Goal: Task Accomplishment & Management: Manage account settings

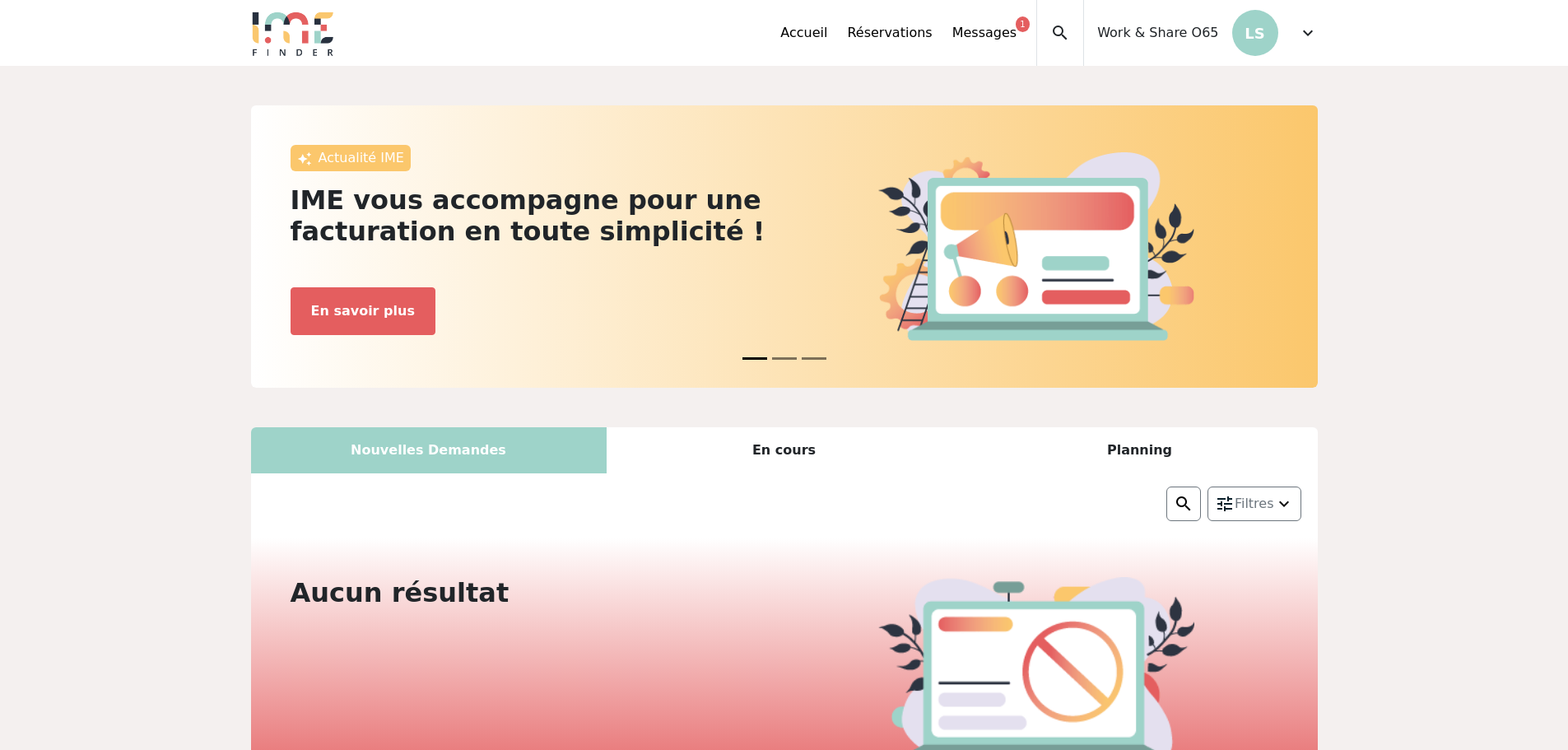
click at [1297, 37] on div "Accueil Réservations Messages 1 Accès autres comptes Mes données personnelles D…" at bounding box center [1048, 33] width 536 height 66
click at [1309, 32] on span "expand_more" at bounding box center [1307, 33] width 20 height 20
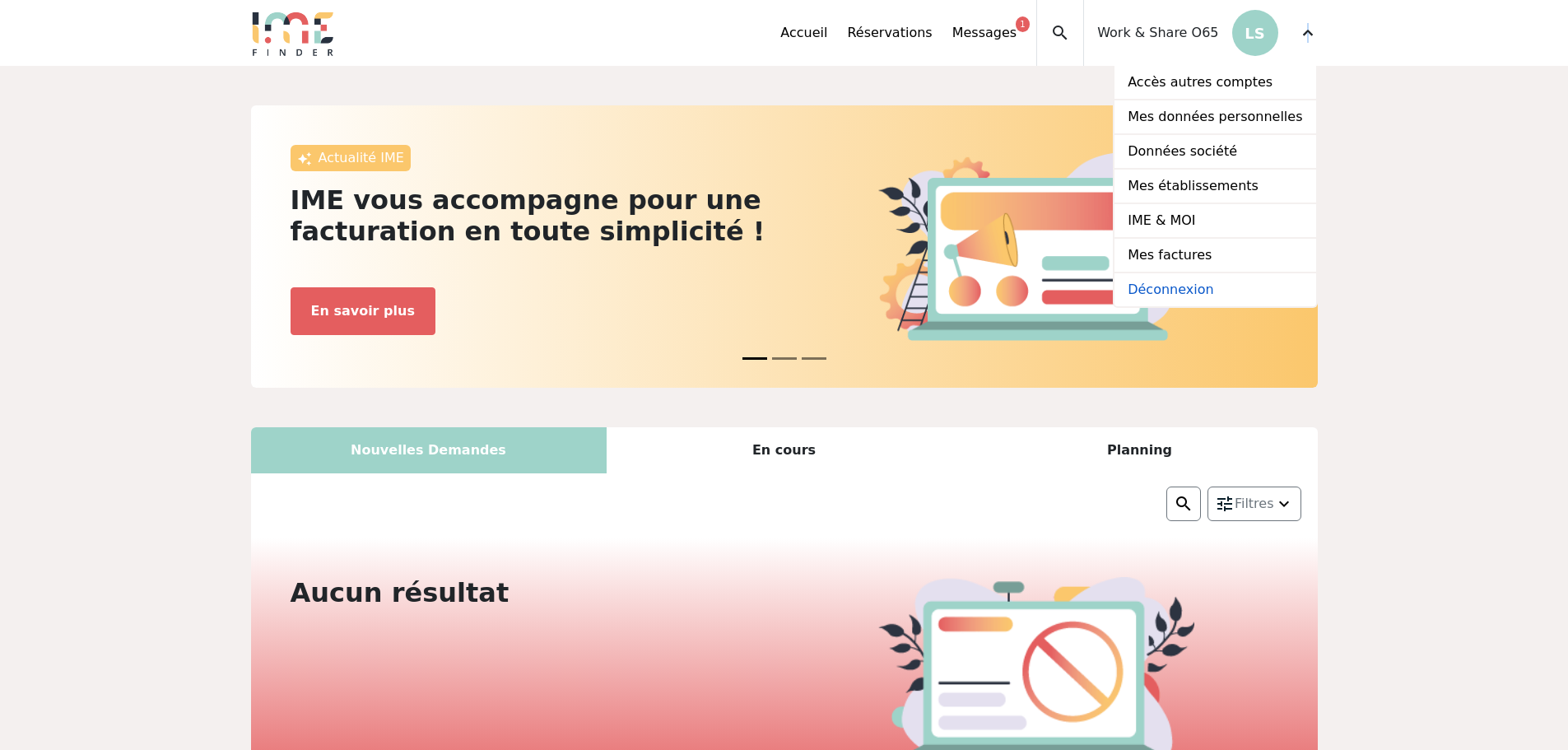
click at [1228, 283] on link "Déconnexion" at bounding box center [1214, 289] width 200 height 33
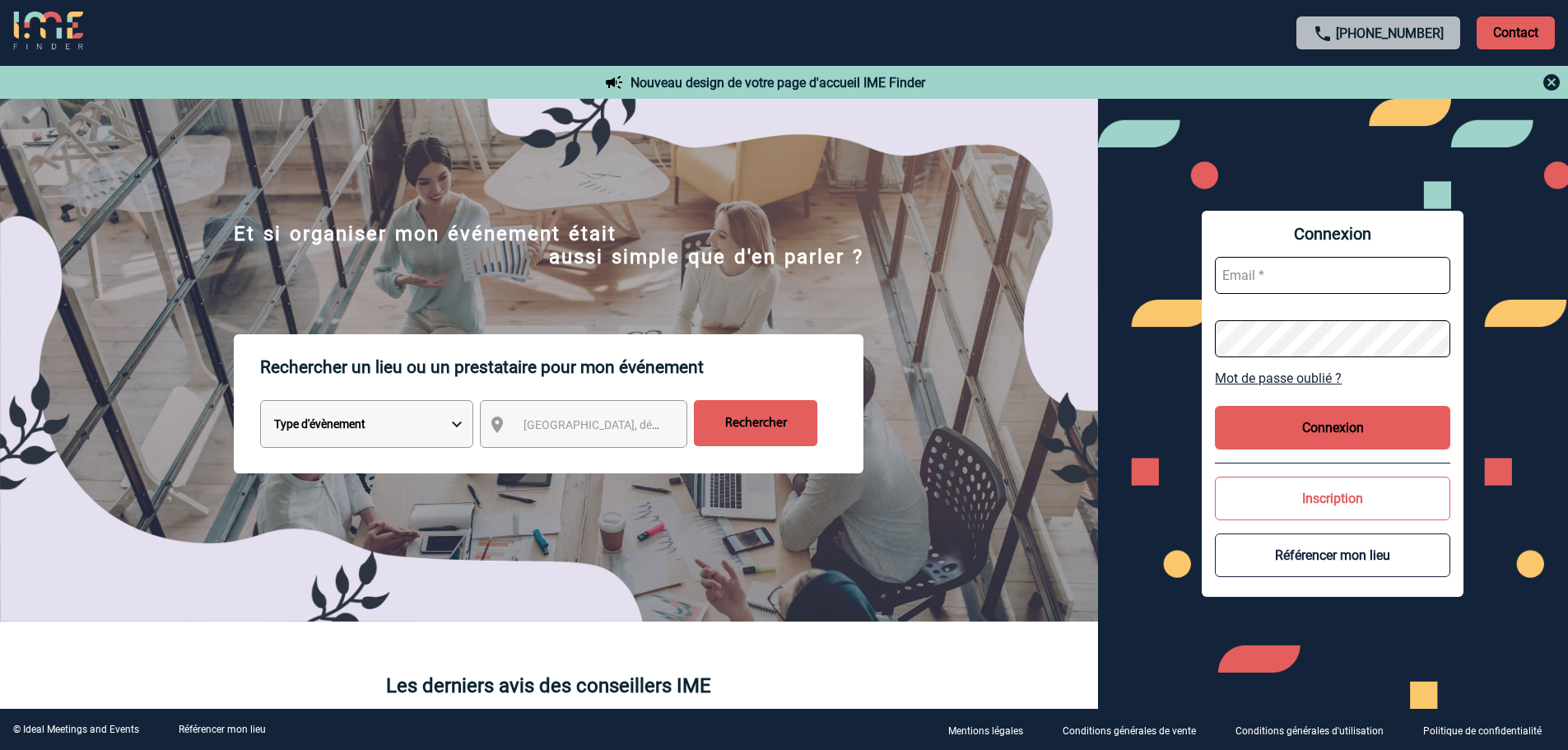
type input "partenariats@ime-groupe.com"
click at [1294, 413] on button "Connexion" at bounding box center [1332, 427] width 235 height 44
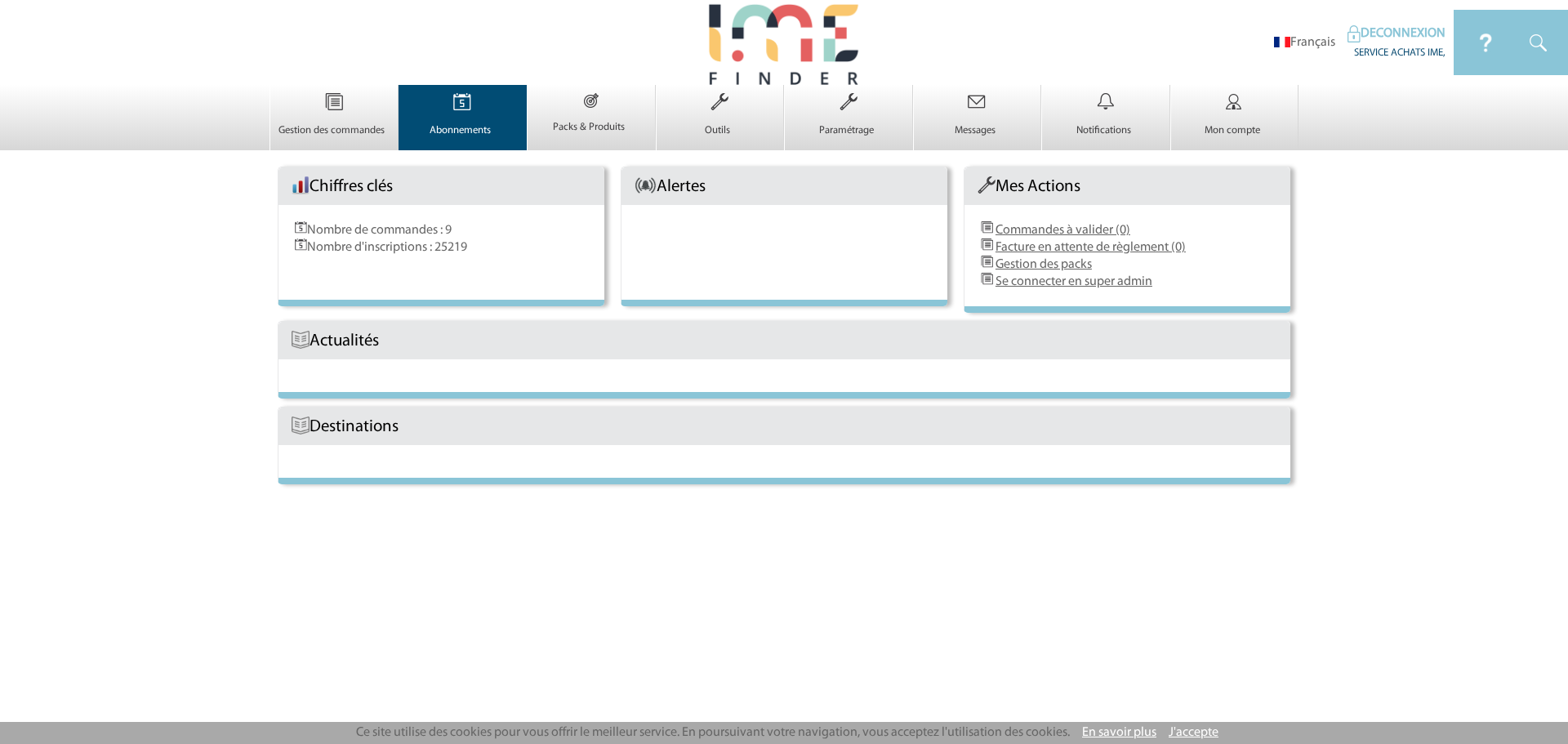
click at [470, 98] on img at bounding box center [463, 101] width 67 height 34
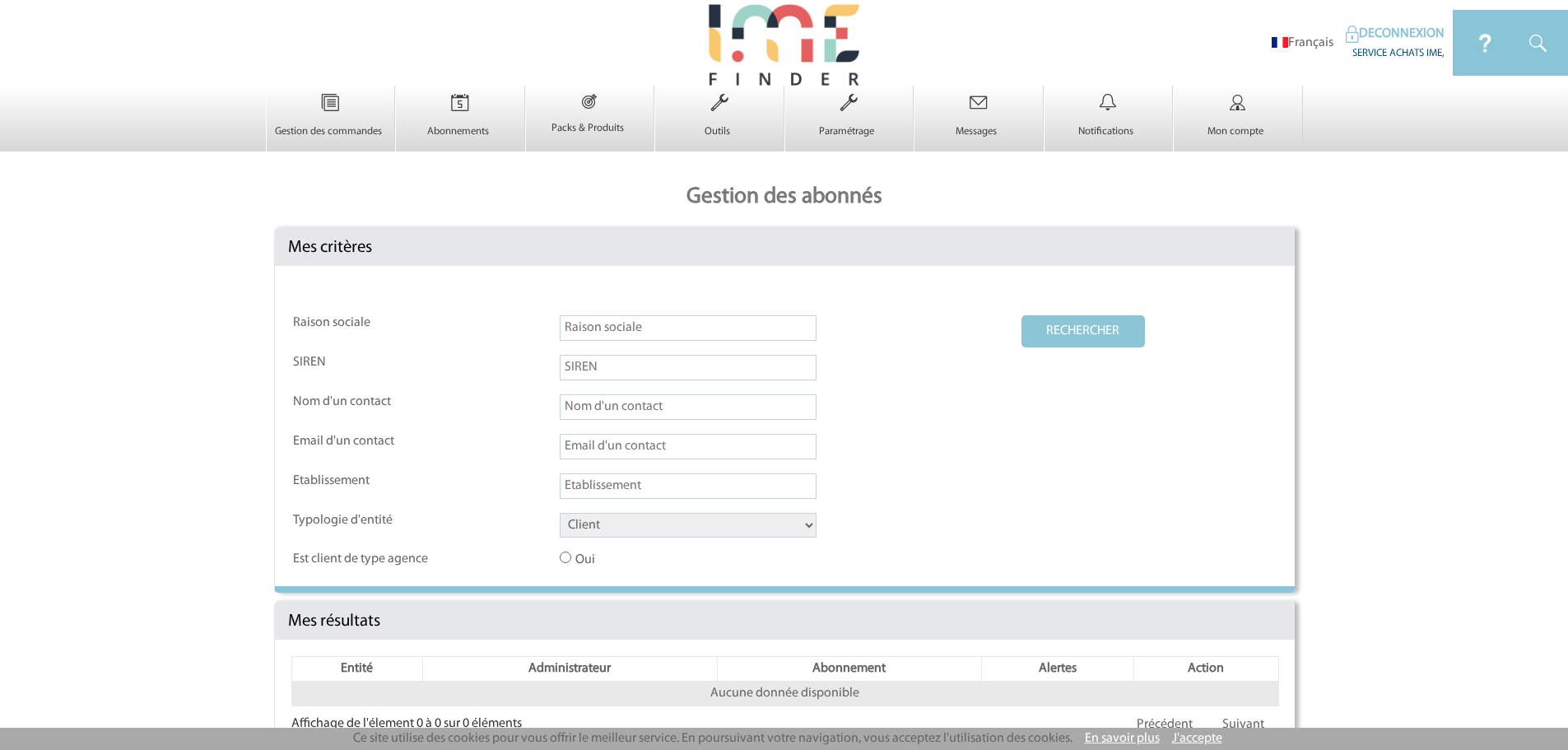
click at [611, 335] on input "text" at bounding box center [688, 328] width 256 height 25
type input "domaine de la croix"
click at [652, 521] on select "Client Fournisseur Agence Promoteur Genius Backoffice" at bounding box center [688, 525] width 256 height 24
select select "FOURNISSEUR"
click at [560, 514] on select "Client Fournisseur Agence Promoteur Genius Backoffice" at bounding box center [688, 525] width 256 height 24
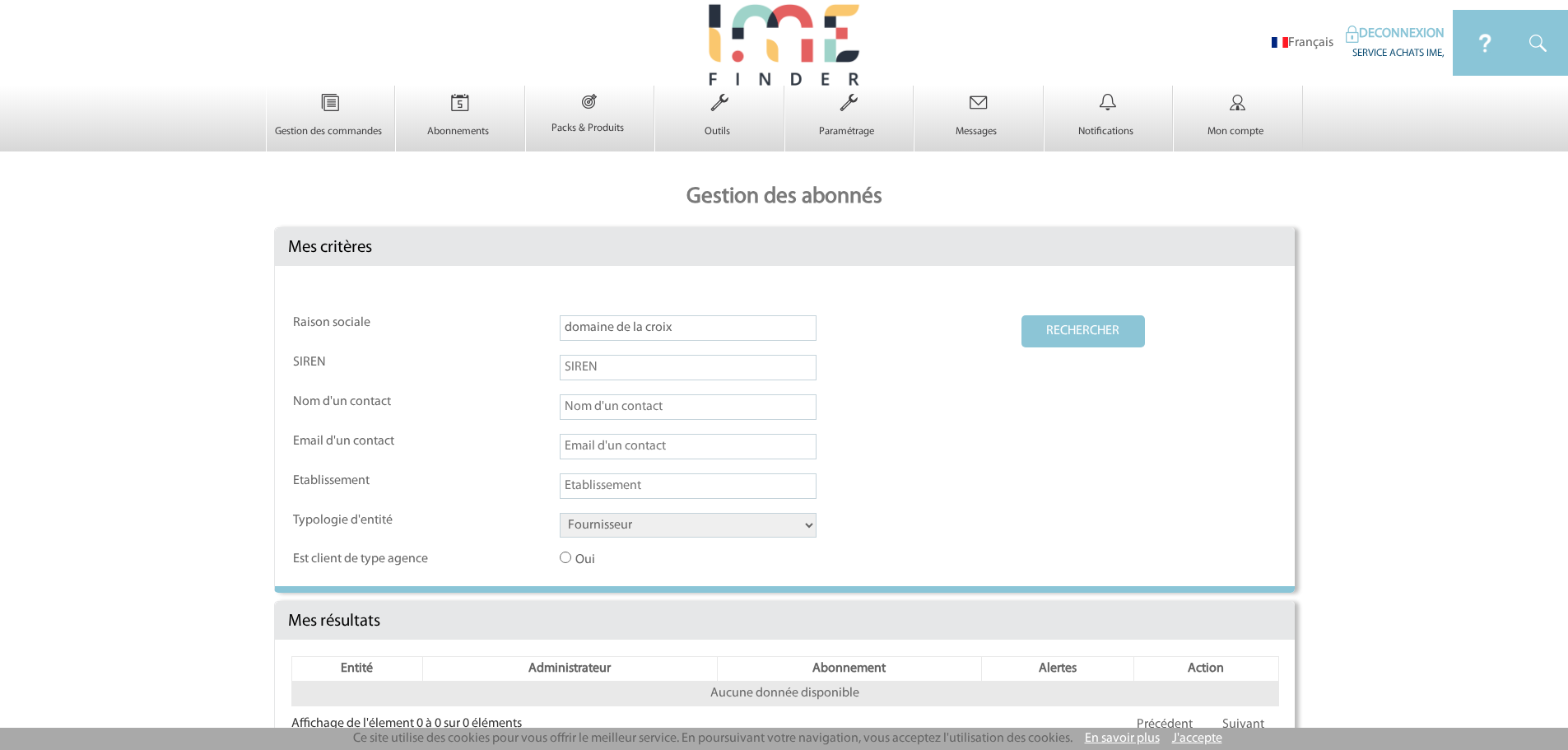
click at [1056, 320] on button "RECHERCHER" at bounding box center [1083, 331] width 124 height 32
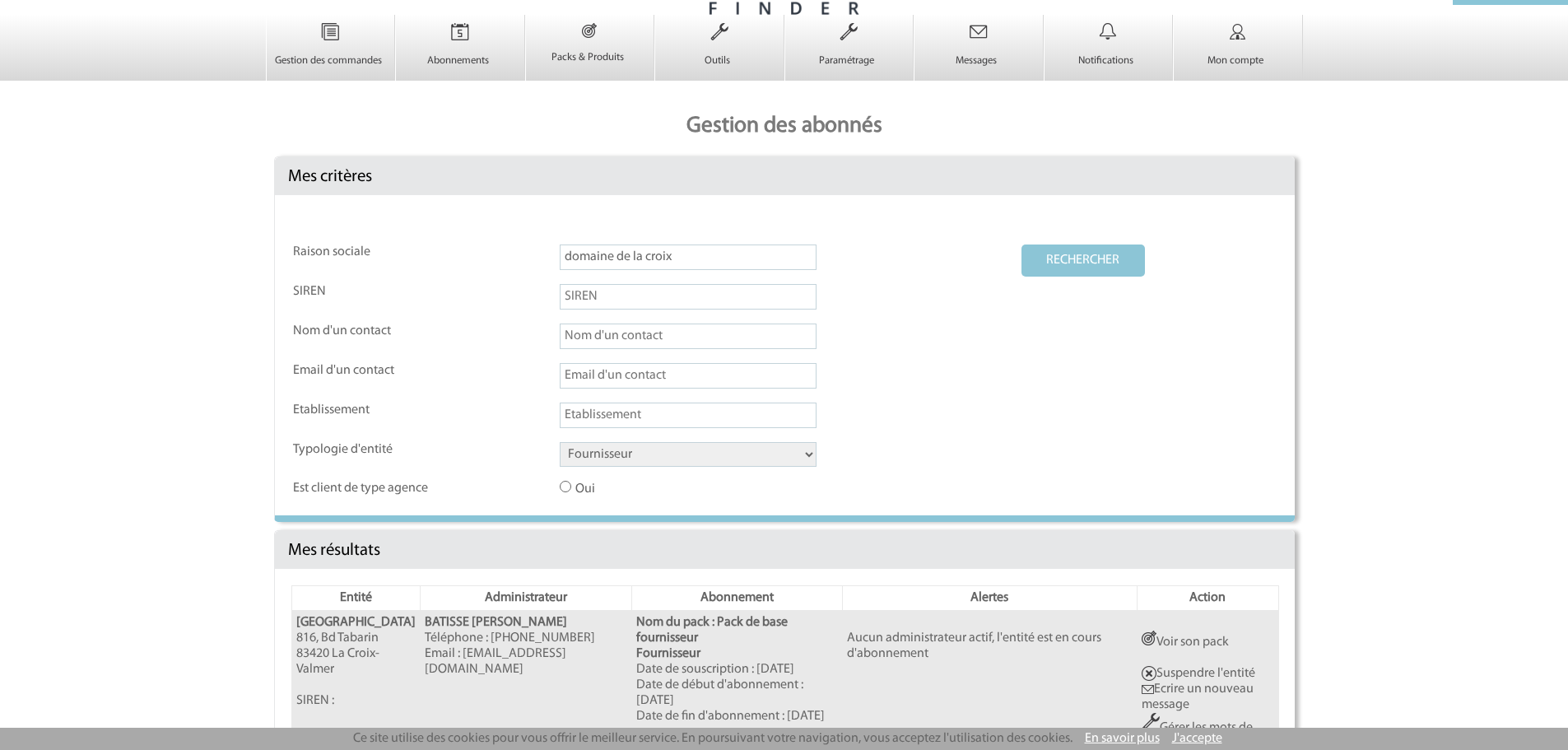
scroll to position [224, 0]
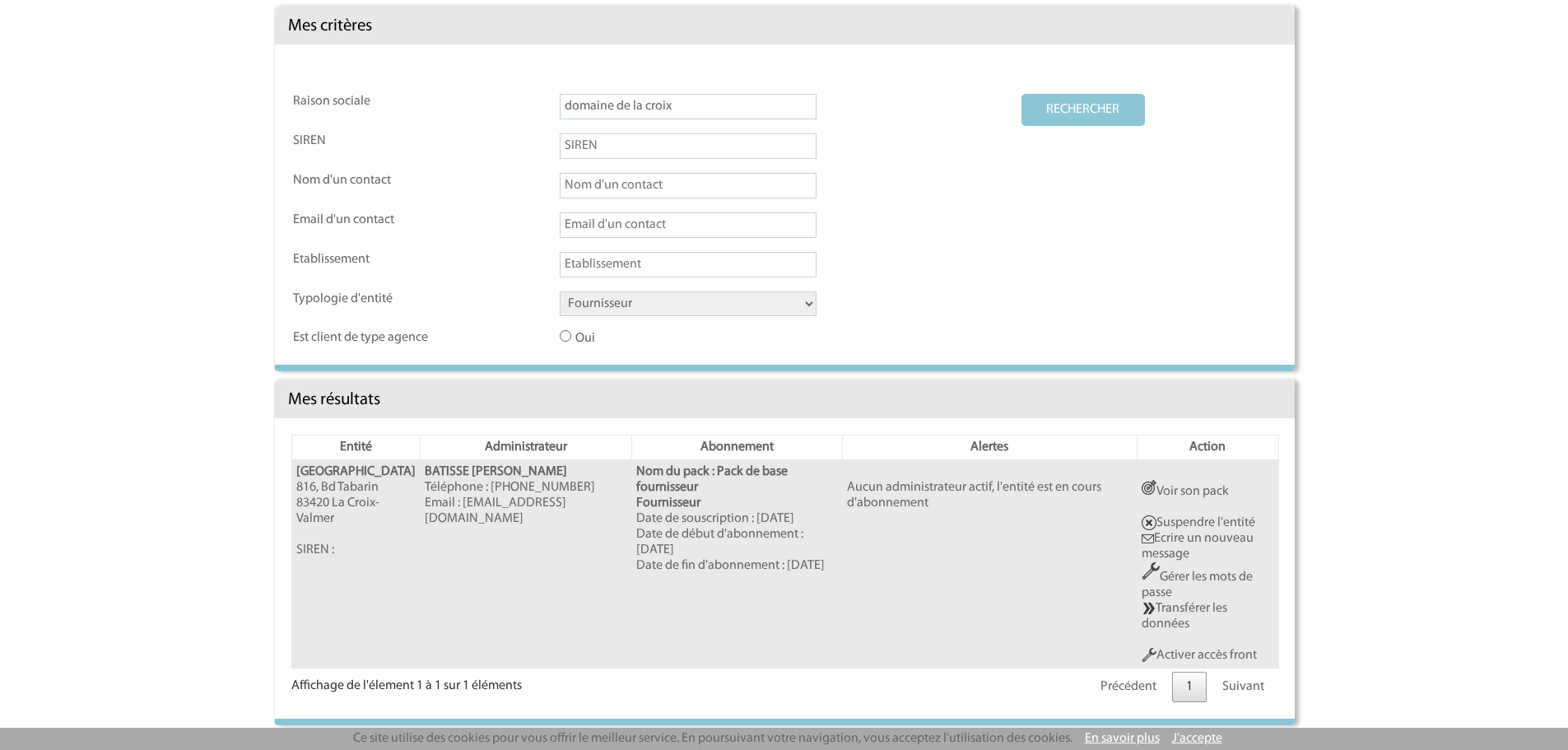
click at [1235, 651] on link "Activer accès front" at bounding box center [1198, 655] width 115 height 13
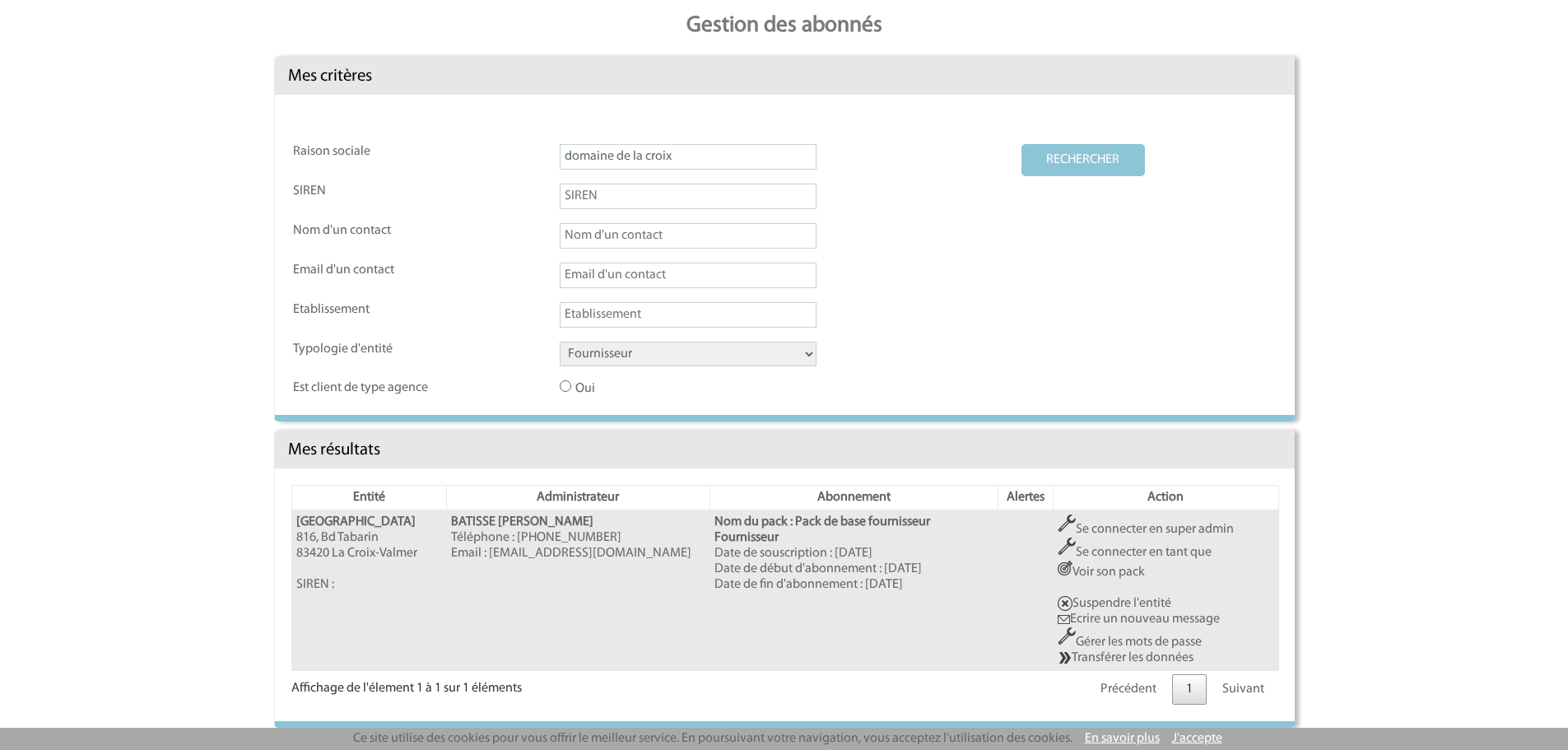
click at [1132, 532] on link "Se connecter en super admin" at bounding box center [1146, 529] width 176 height 13
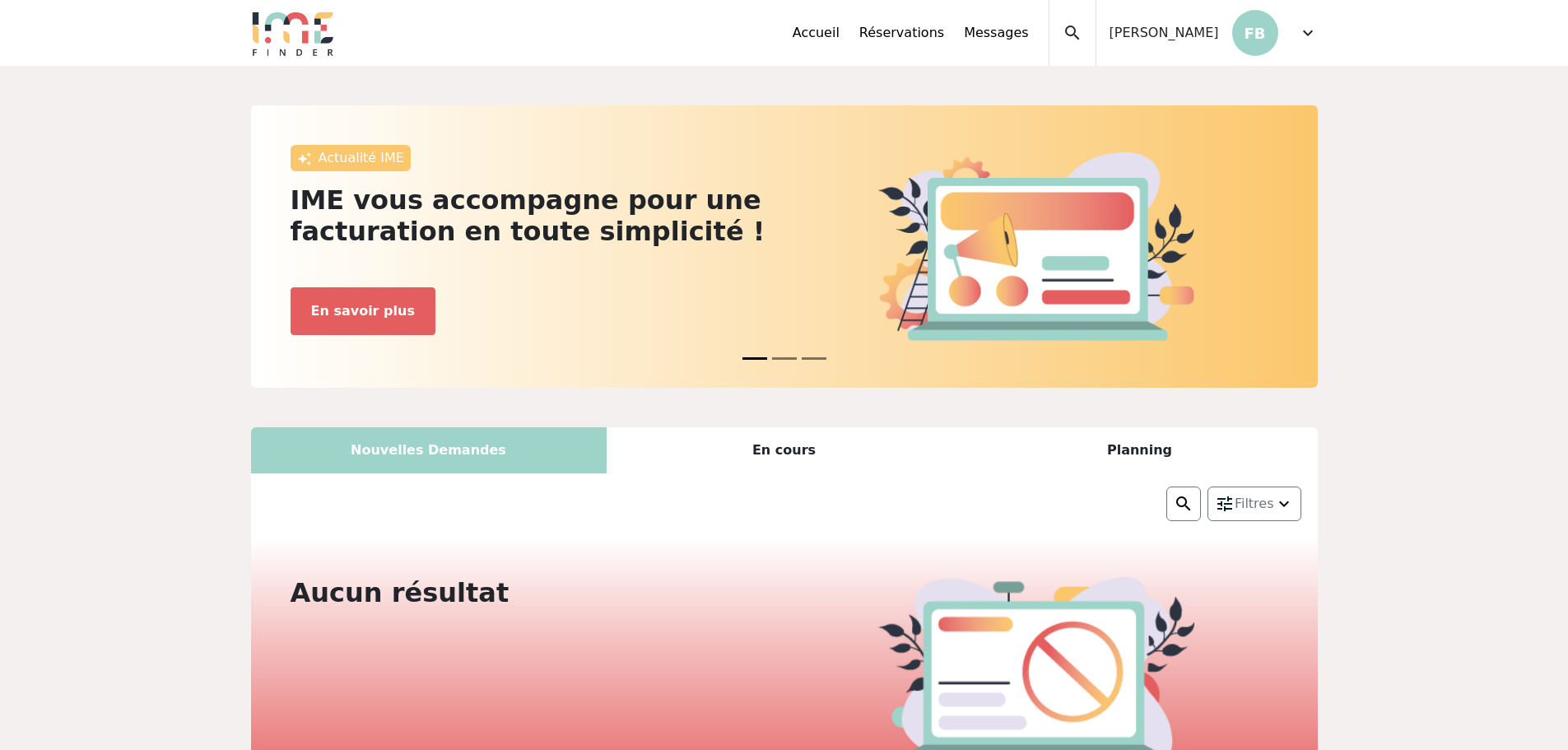
click at [1316, 33] on span "expand_more" at bounding box center [1307, 33] width 20 height 20
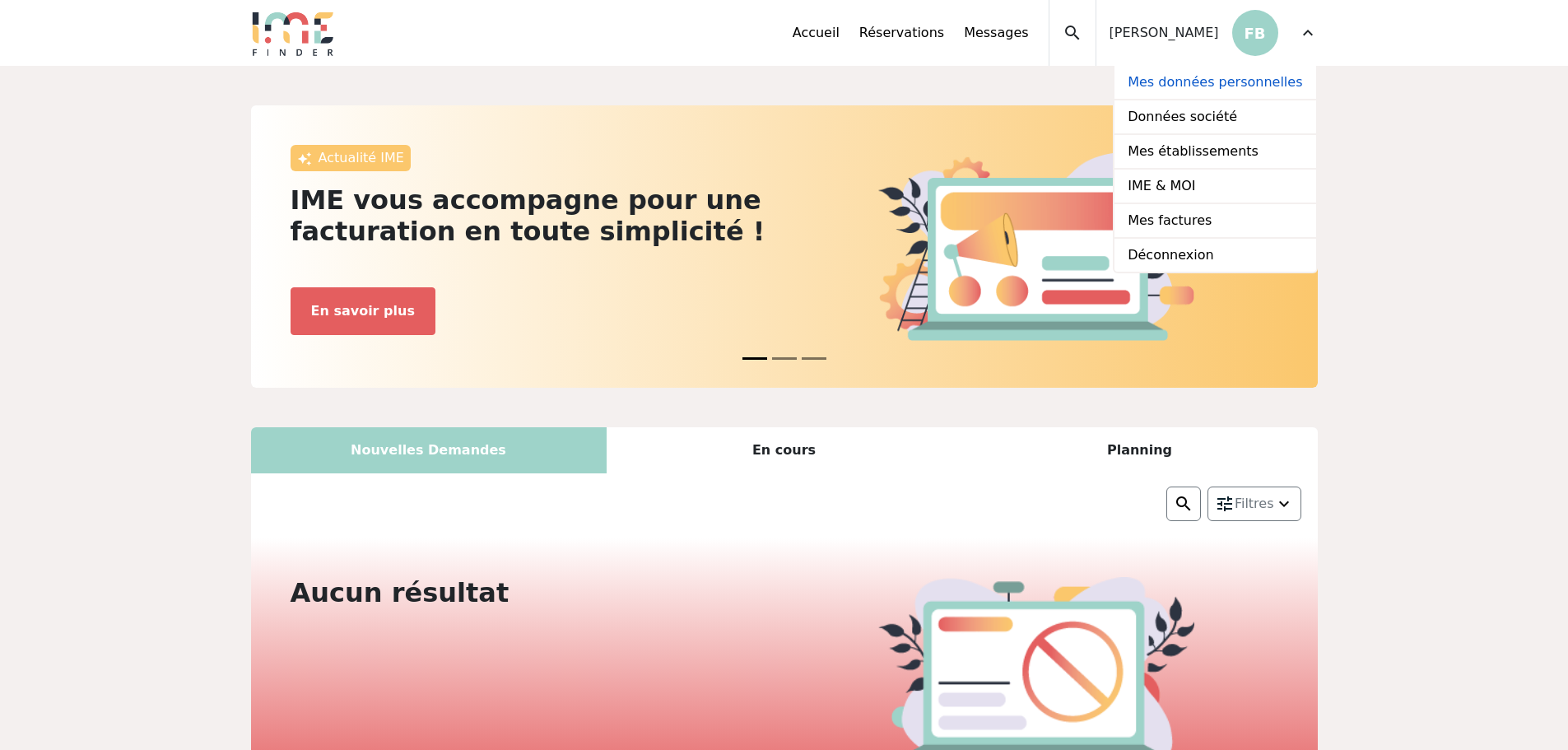
click at [1205, 79] on link "Mes données personnelles" at bounding box center [1214, 82] width 200 height 35
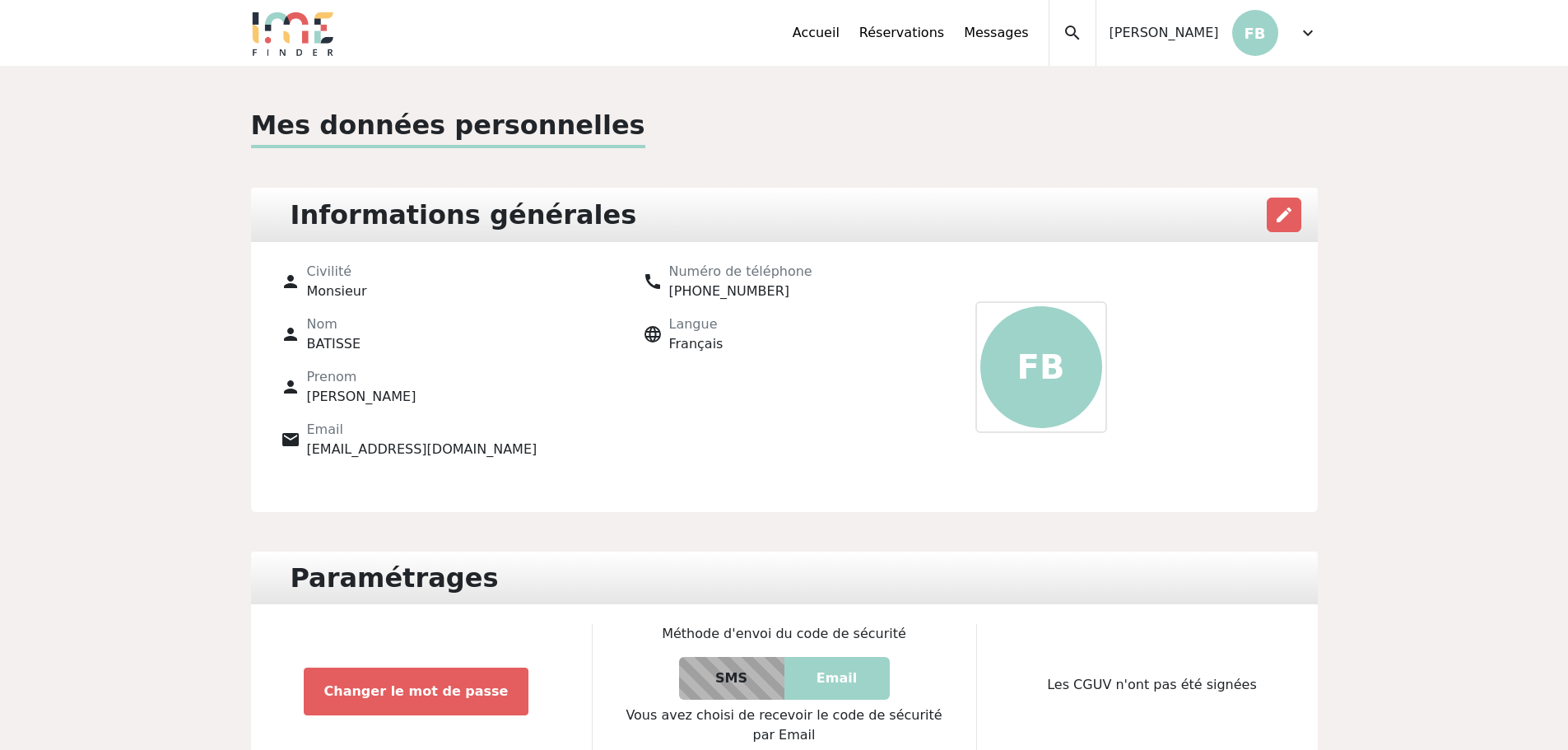
click at [1303, 30] on span "expand_more" at bounding box center [1307, 33] width 20 height 20
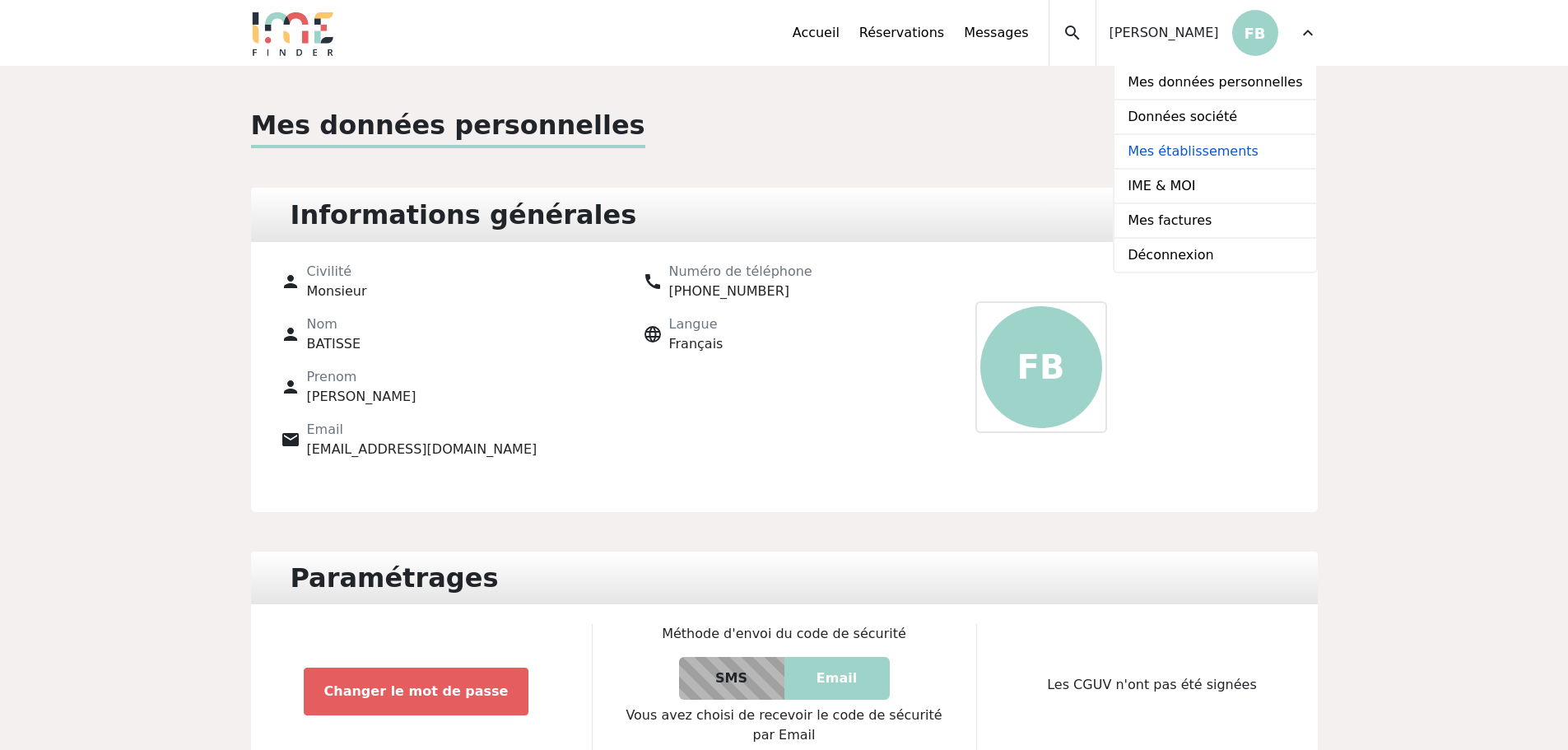
click at [1234, 141] on link "Mes établissements" at bounding box center [1214, 152] width 200 height 35
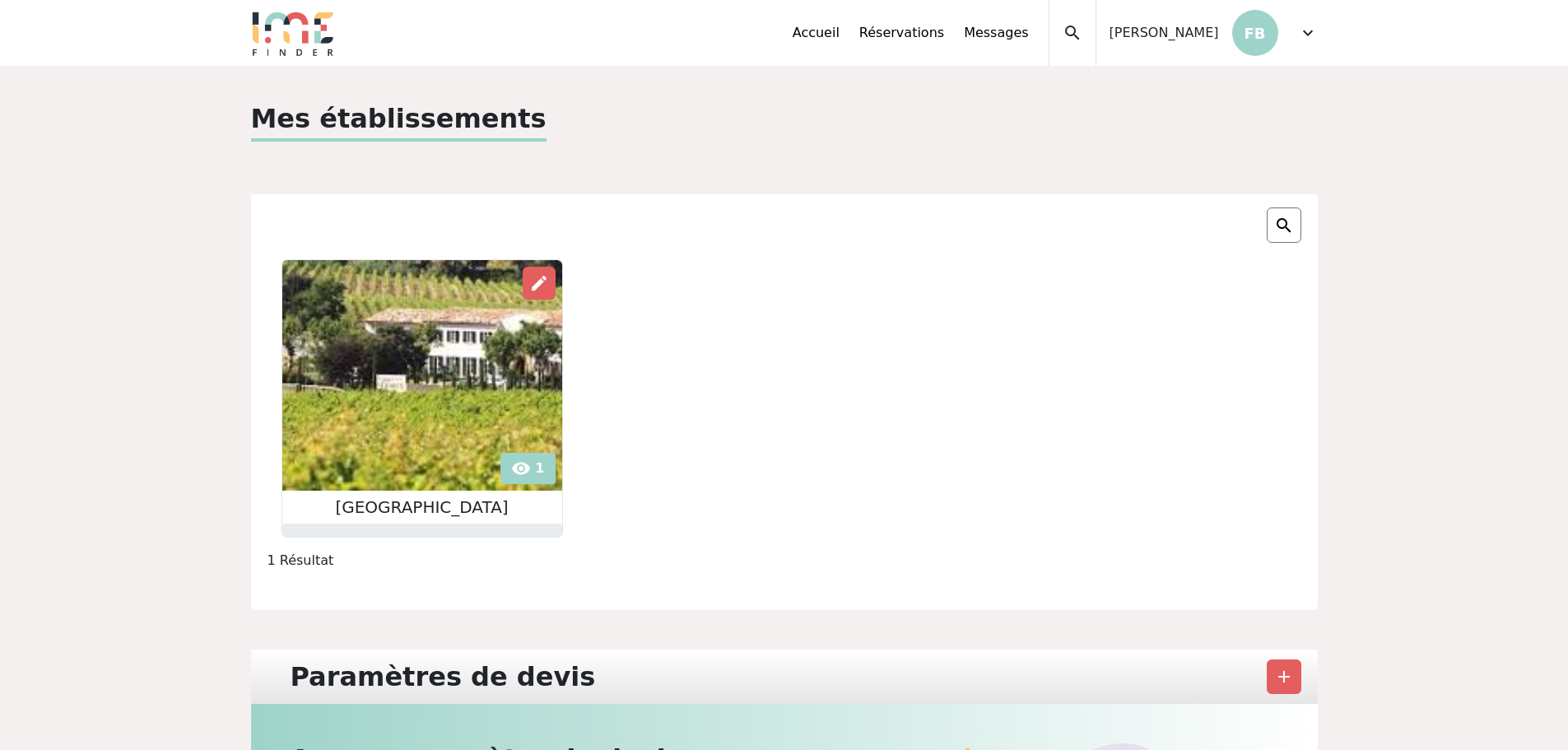
click at [1307, 24] on span "expand_more" at bounding box center [1307, 33] width 20 height 20
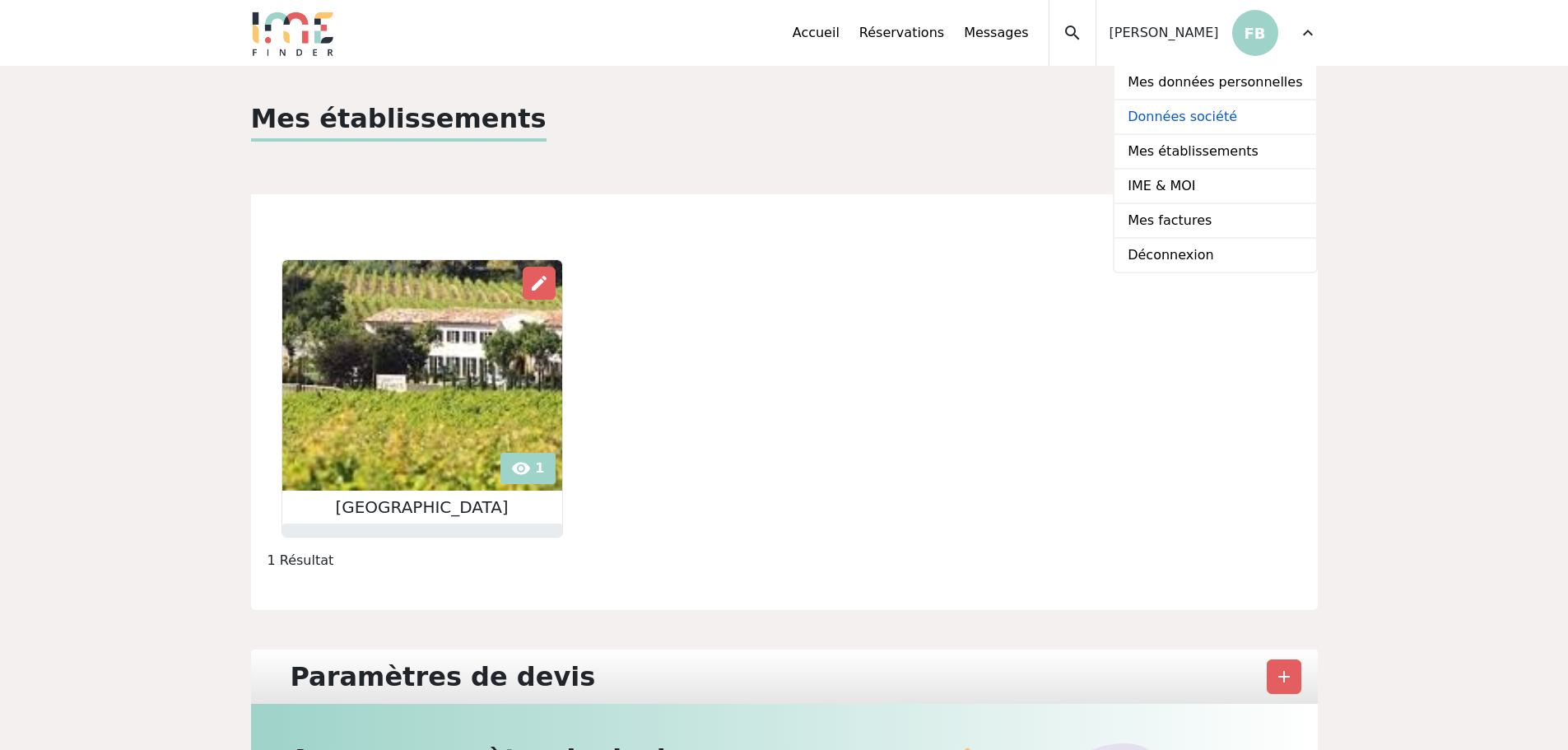
click at [1217, 118] on link "Données société" at bounding box center [1214, 117] width 200 height 35
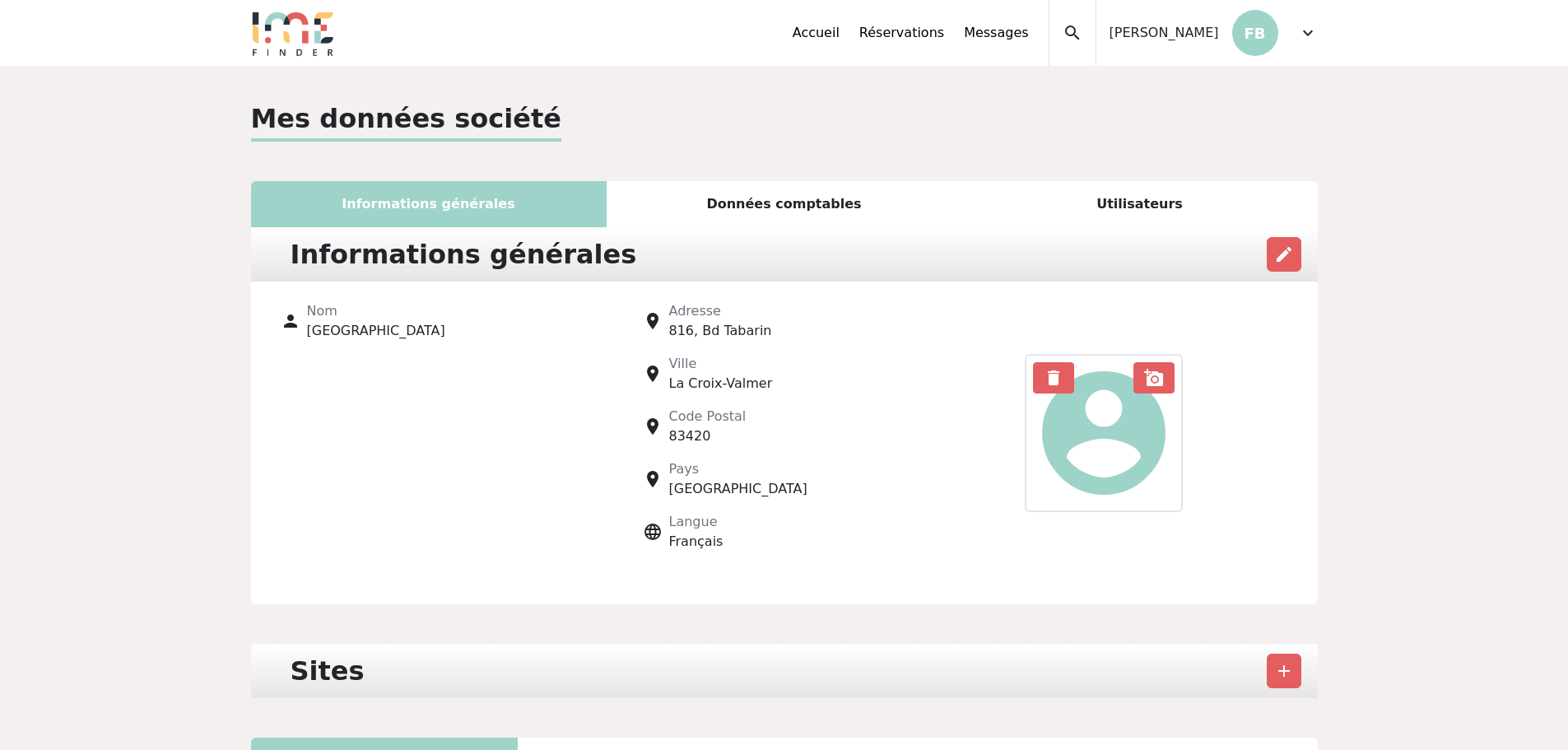
click at [1201, 208] on div "Utilisateurs" at bounding box center [1140, 203] width 356 height 46
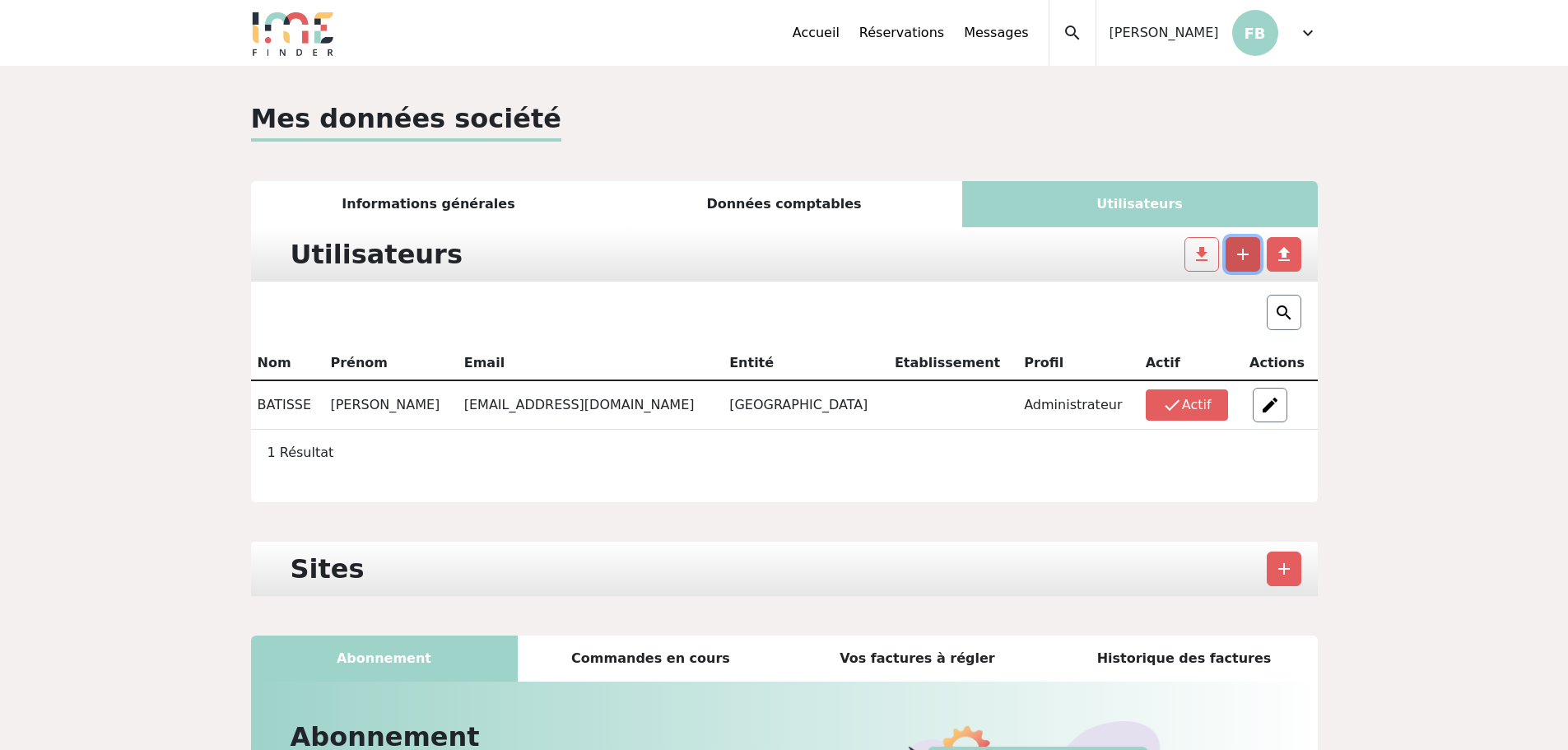
click at [1248, 255] on span "add" at bounding box center [1242, 254] width 20 height 20
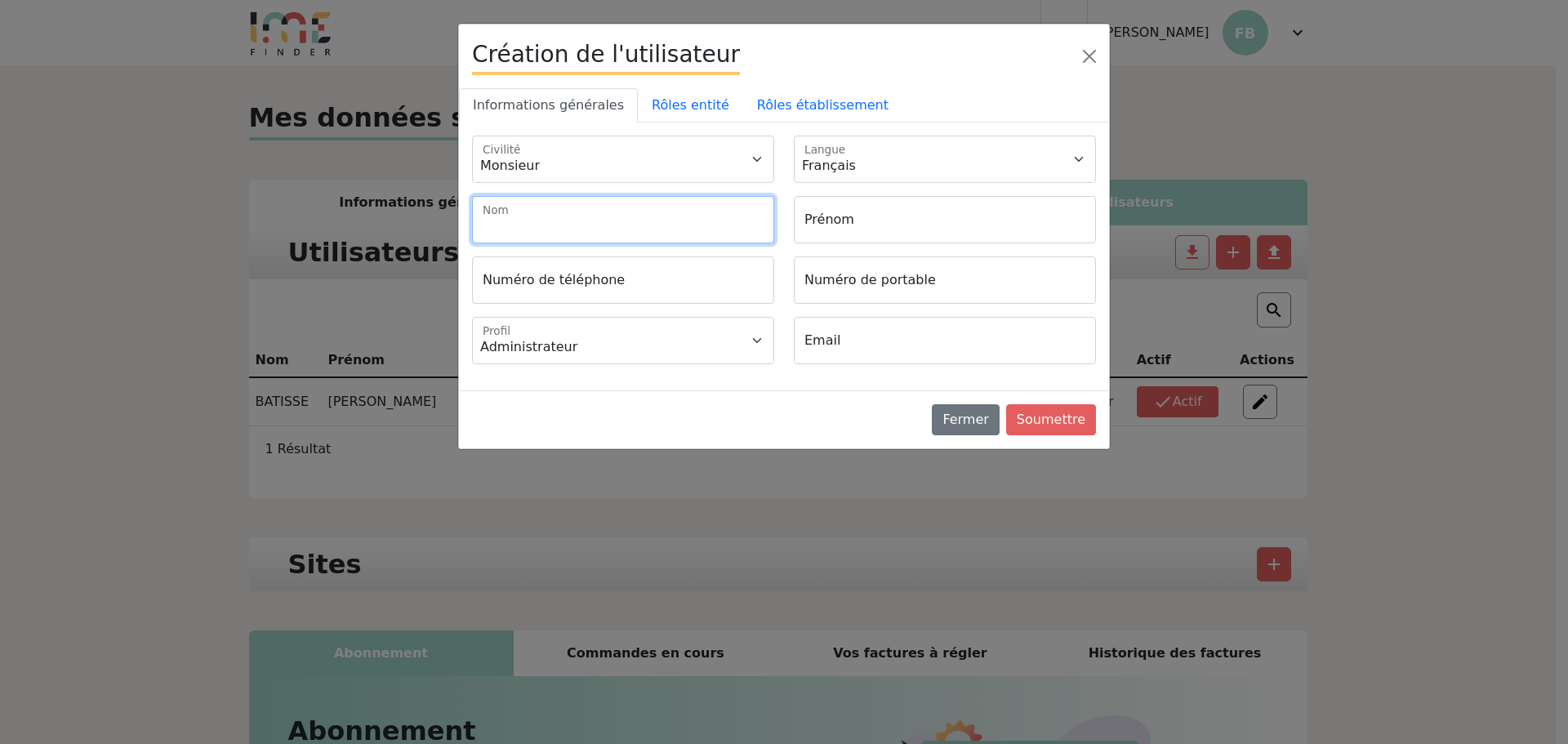
click at [564, 220] on input "Nom" at bounding box center [622, 219] width 302 height 47
type input "Coudrier"
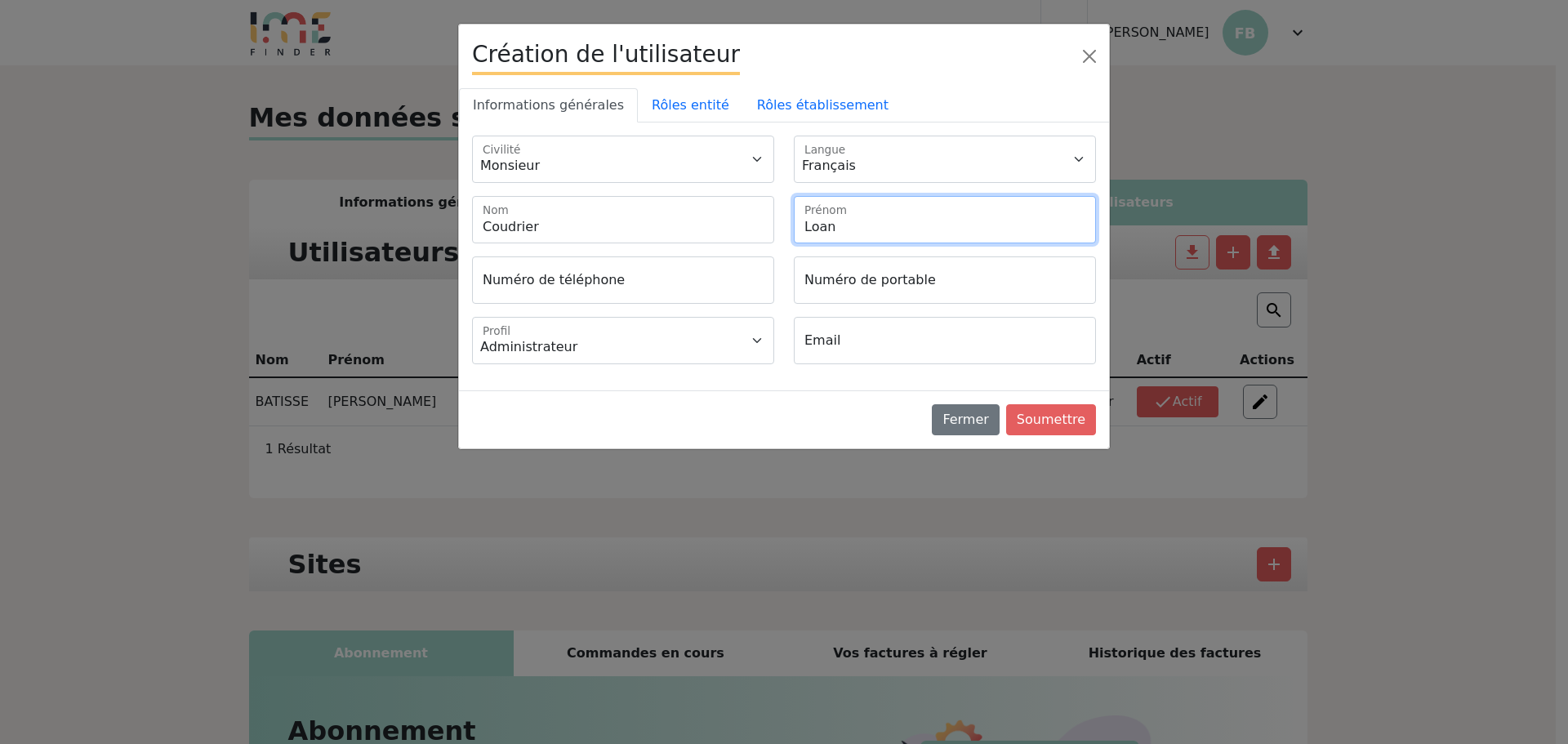
type input "Loan"
type input "+33680824714"
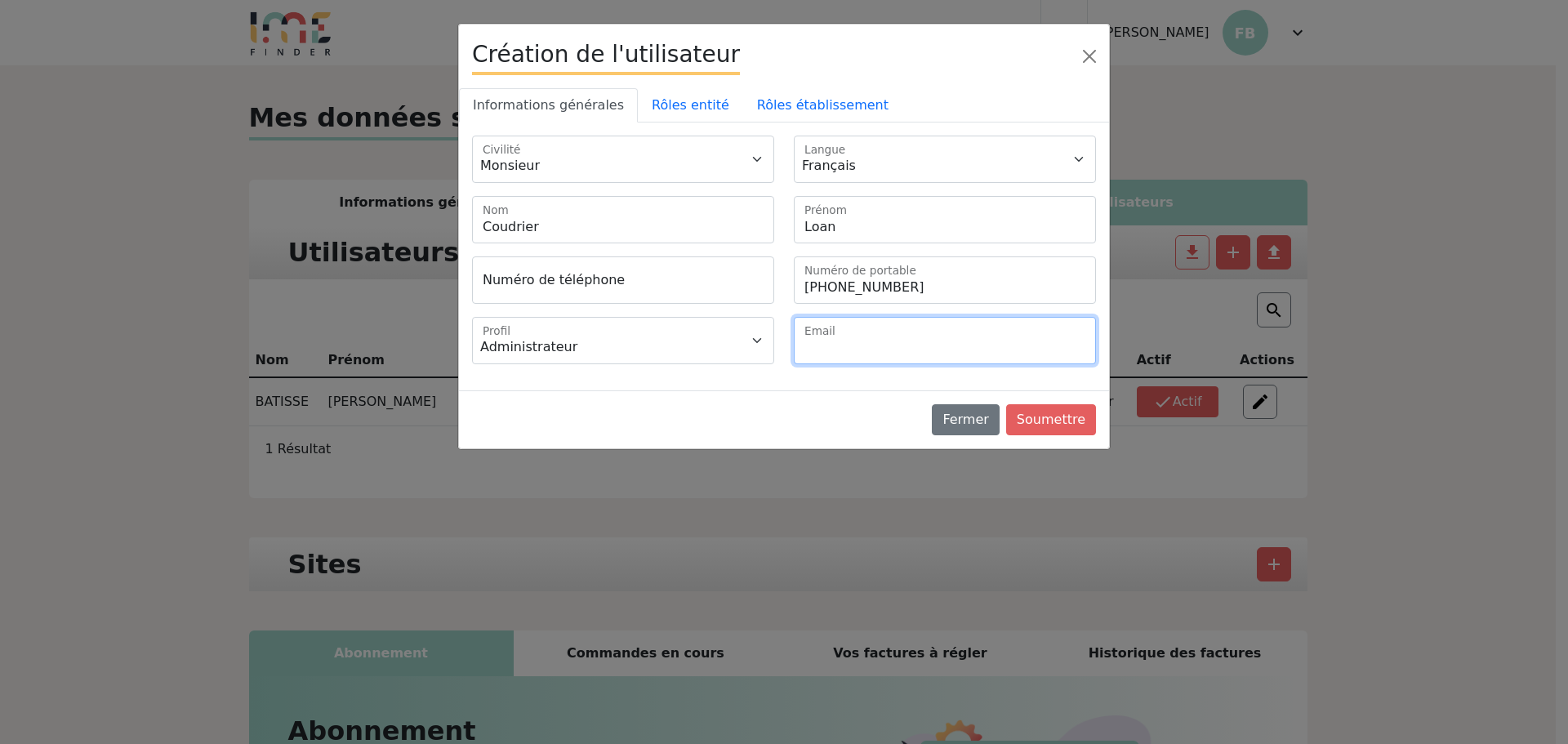
drag, startPoint x: 839, startPoint y: 341, endPoint x: 823, endPoint y: 297, distance: 46.8
click at [839, 341] on input "Email" at bounding box center [944, 340] width 302 height 47
paste input "l.coudrier@domainedelacroix.com"
type input "l.coudrier@domainedelacroix.com"
click at [793, 99] on link "Rôles établissement" at bounding box center [822, 105] width 159 height 34
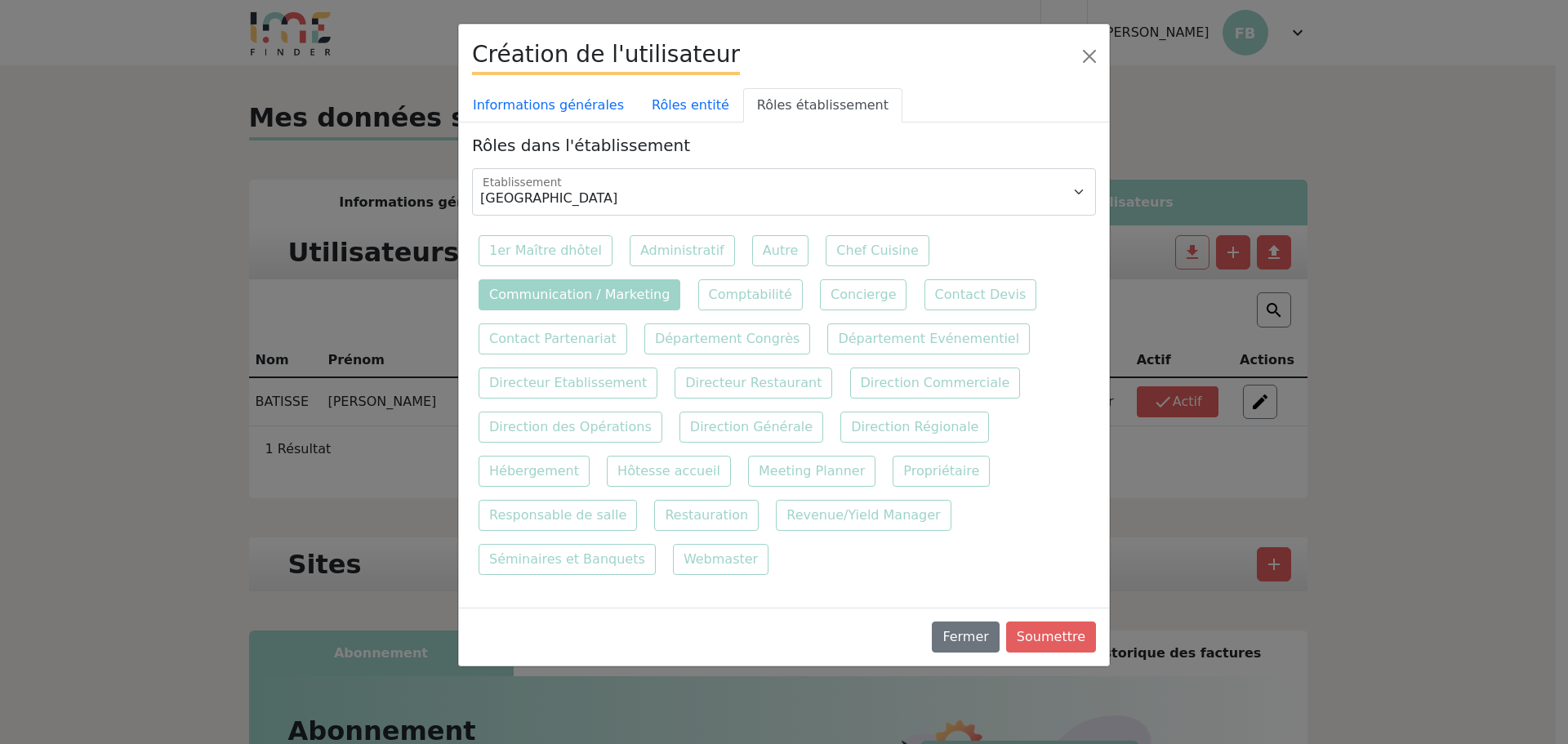
click at [601, 301] on label "Communication / Marketing" at bounding box center [579, 294] width 202 height 31
click at [935, 240] on input "Communication / Marketing" at bounding box center [940, 233] width 10 height 10
checkbox input "true"
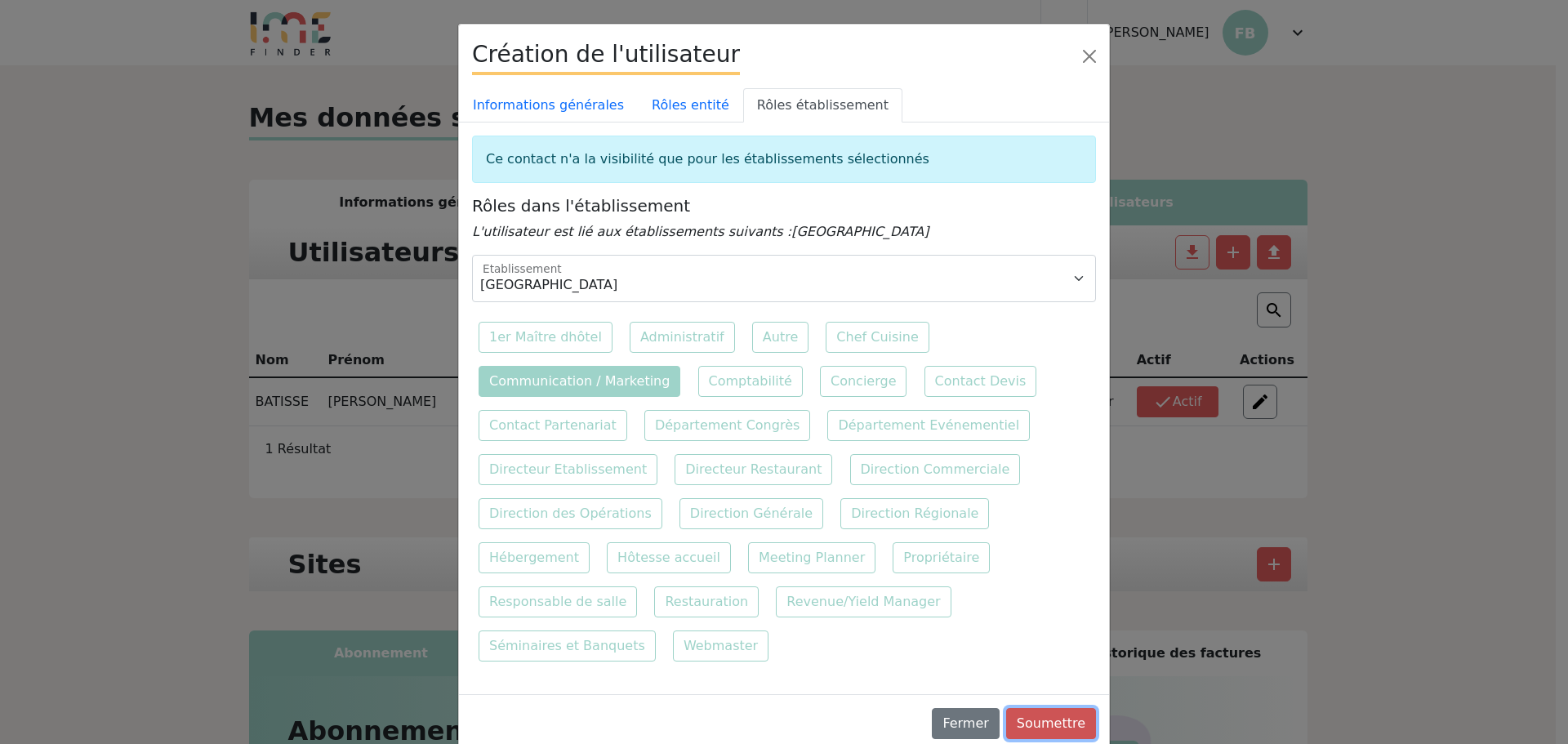
click at [1070, 708] on button "Soumettre" at bounding box center [1051, 723] width 90 height 31
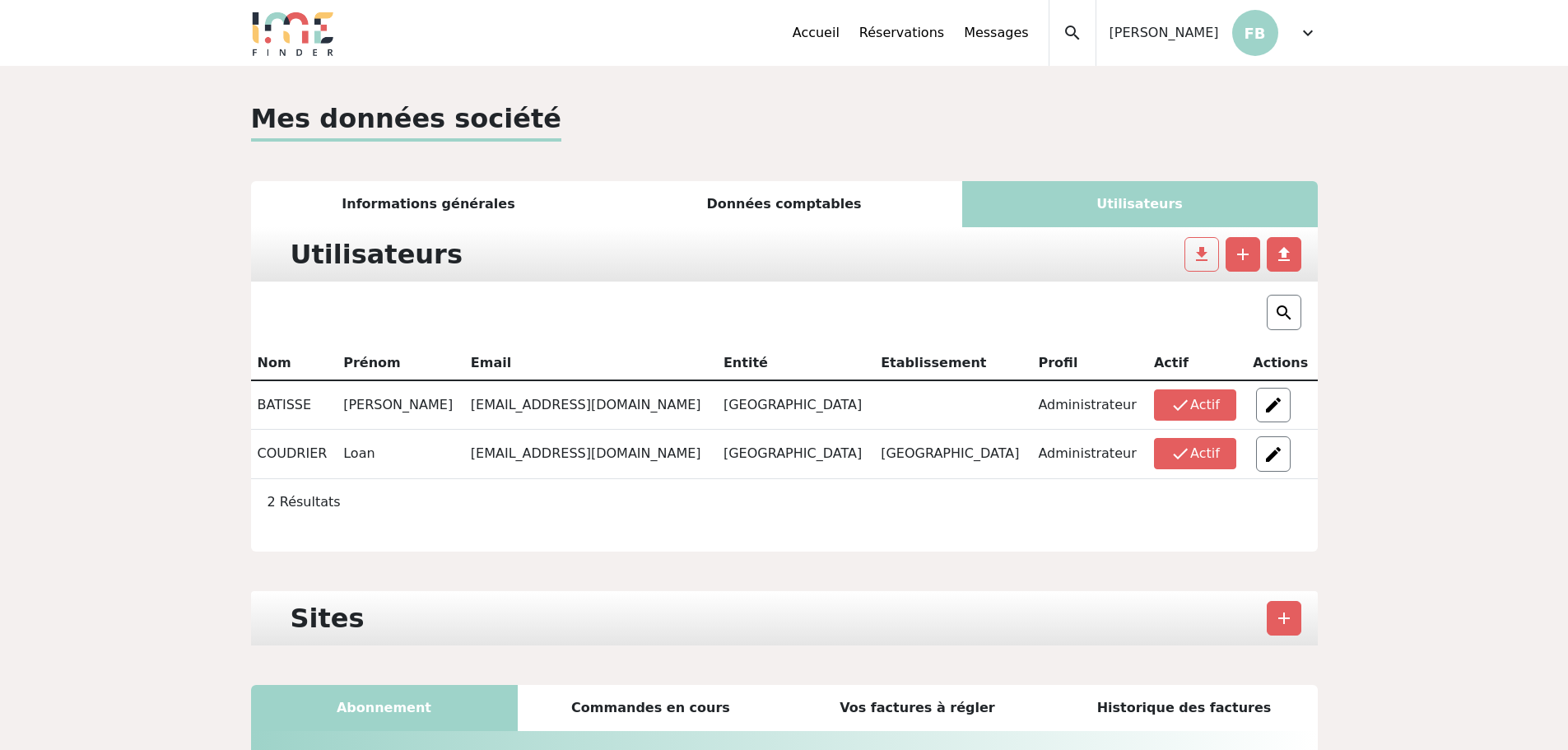
click at [1304, 22] on div "expand_more" at bounding box center [1307, 33] width 20 height 66
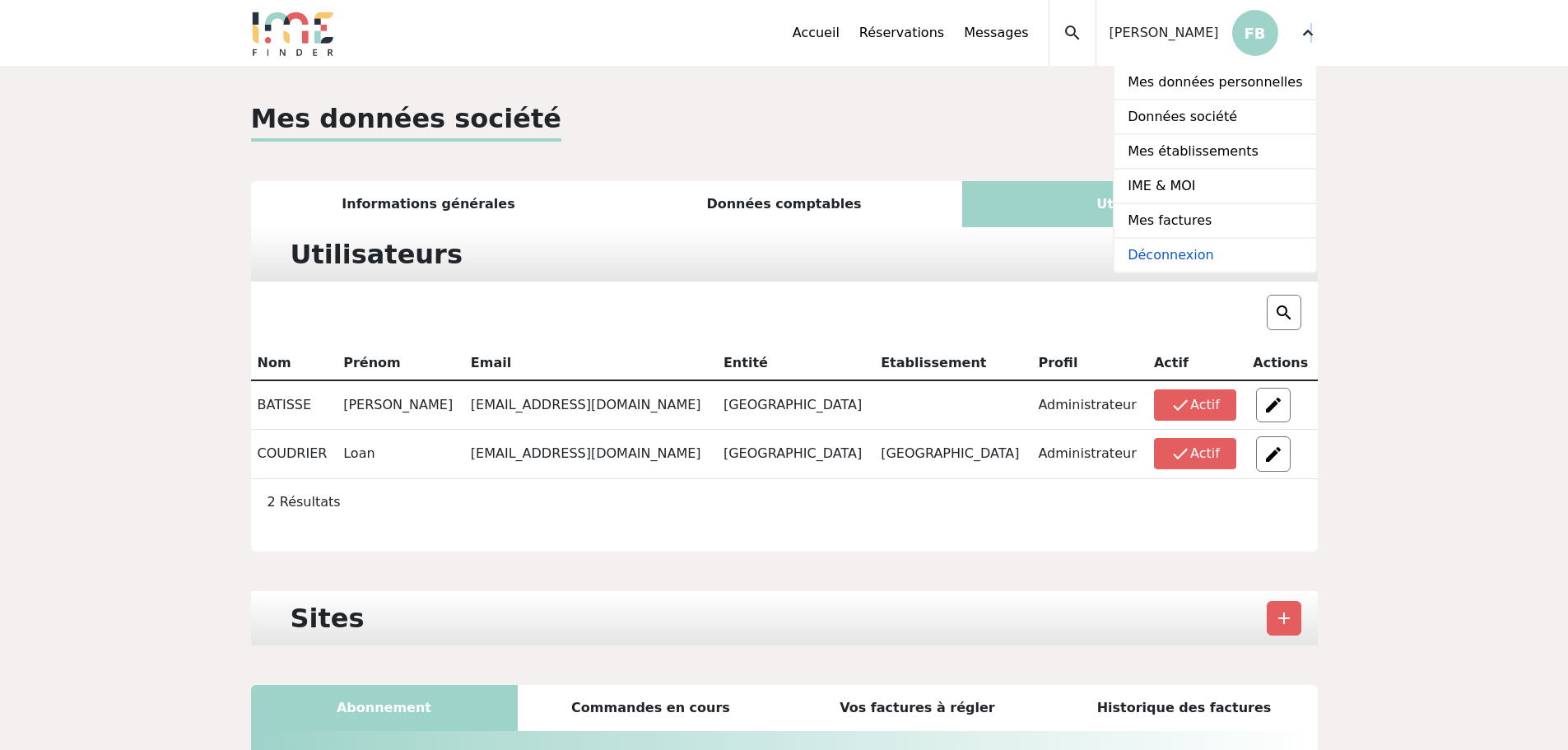
click at [1235, 262] on link "Déconnexion" at bounding box center [1214, 255] width 200 height 33
